Goal: Task Accomplishment & Management: Manage account settings

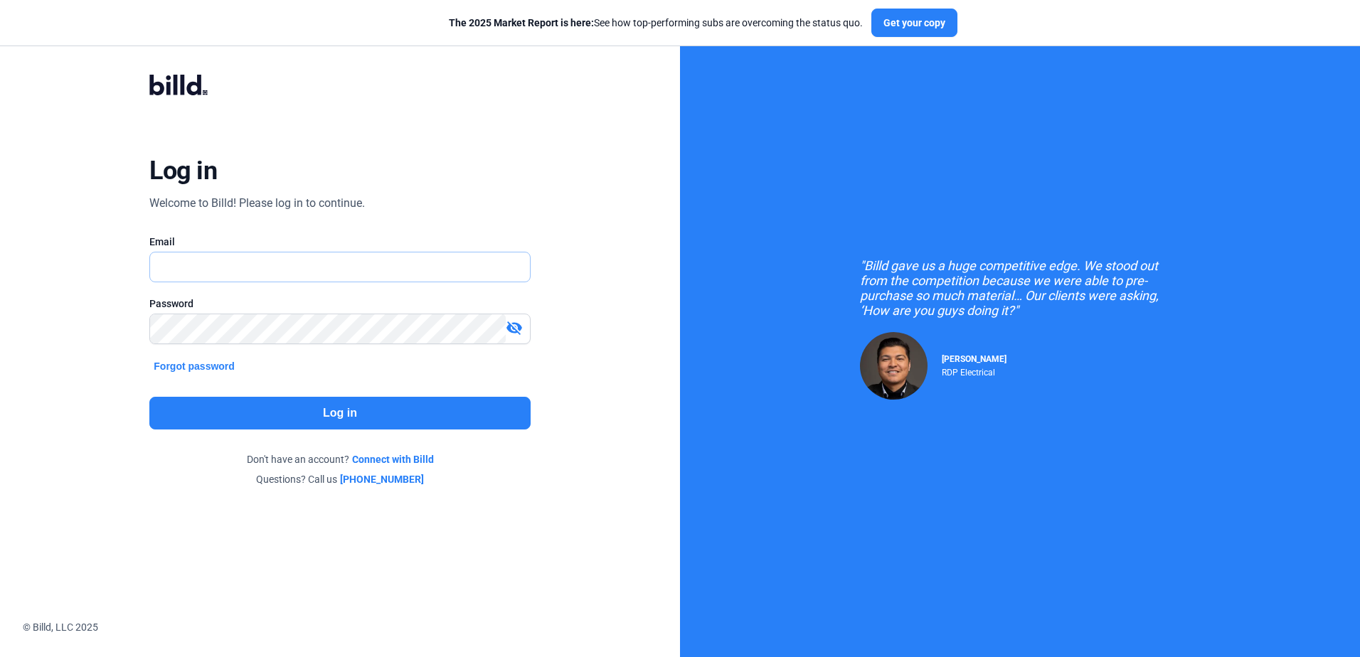
type input "[PERSON_NAME][EMAIL_ADDRESS][DOMAIN_NAME]"
click at [211, 407] on button "Log in" at bounding box center [339, 413] width 381 height 33
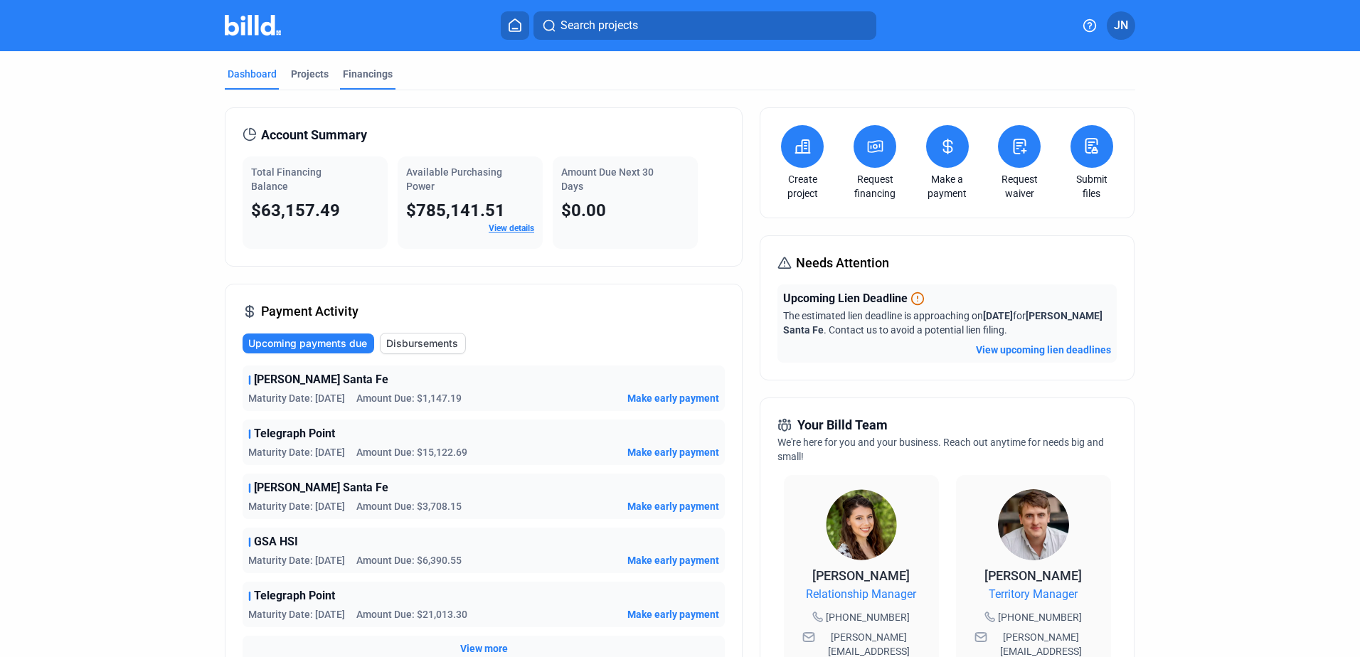
click at [345, 72] on div "Financings" at bounding box center [368, 74] width 50 height 14
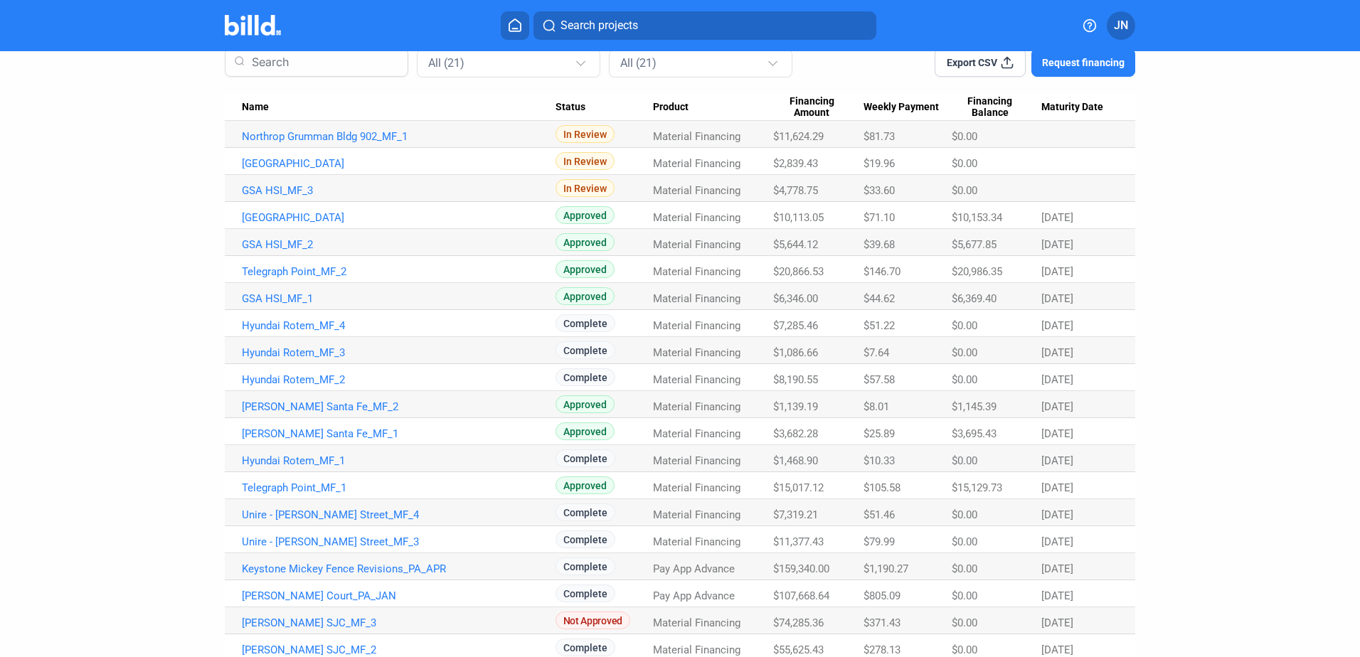
scroll to position [142, 0]
